Goal: Information Seeking & Learning: Learn about a topic

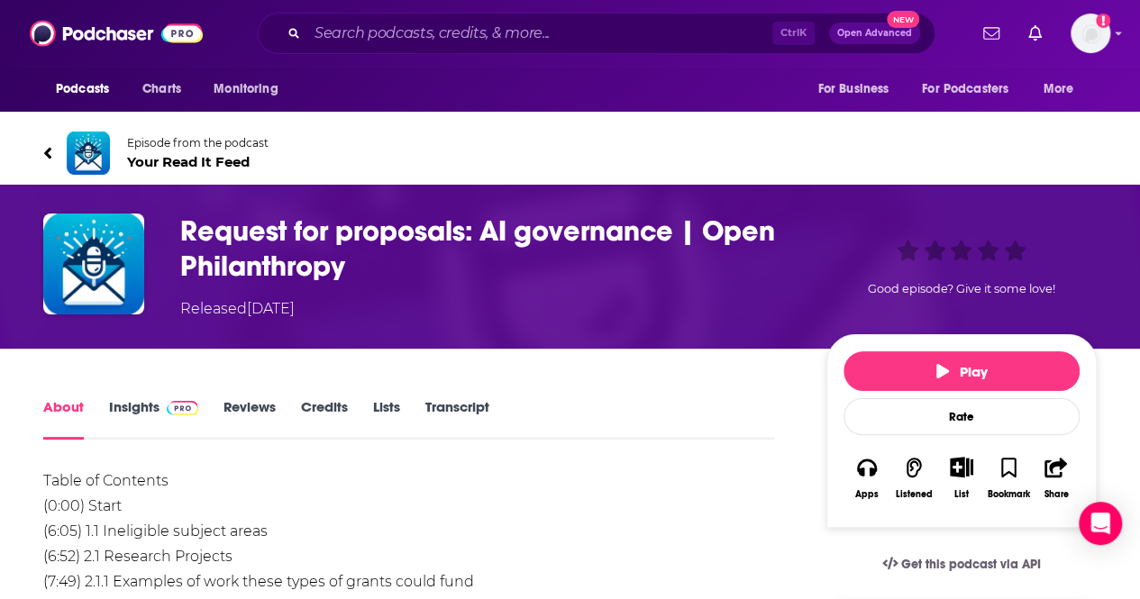
click at [43, 146] on icon at bounding box center [47, 153] width 9 height 18
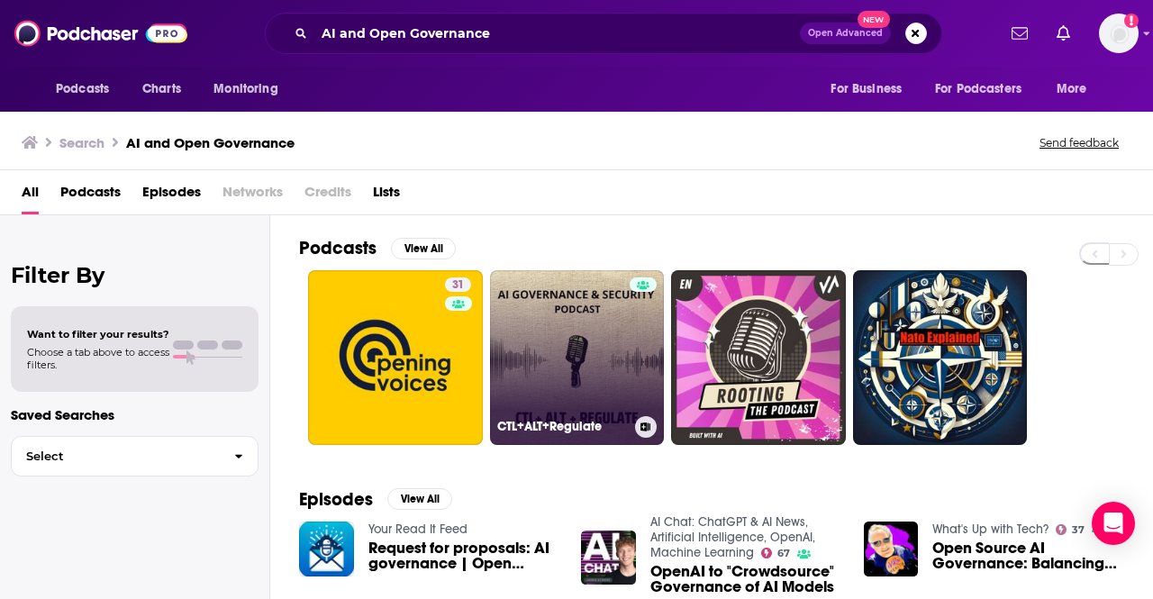
click at [538, 333] on link "CTL+ALT+Regulate" at bounding box center [577, 357] width 175 height 175
